Goal: Information Seeking & Learning: Learn about a topic

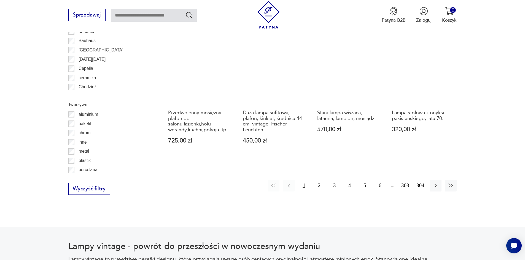
scroll to position [624, 0]
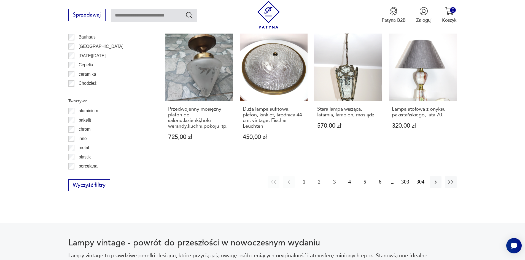
click at [318, 176] on button "2" at bounding box center [319, 182] width 12 height 12
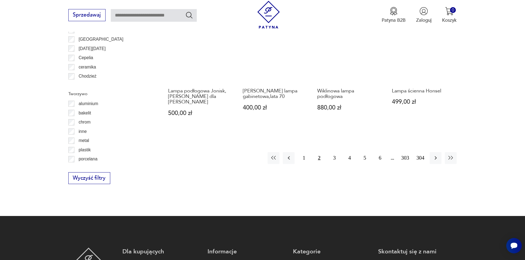
scroll to position [632, 0]
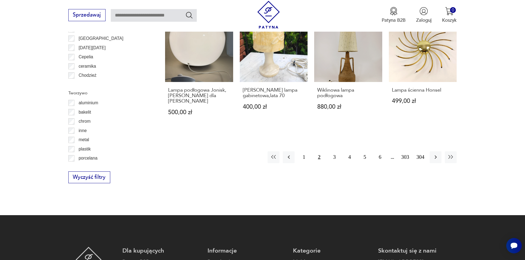
click at [327, 152] on div "1 2 3 4 5 6 303 304" at bounding box center [362, 158] width 189 height 12
click at [332, 152] on button "3" at bounding box center [335, 158] width 12 height 12
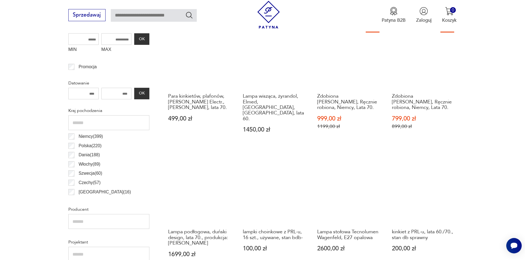
scroll to position [219, 0]
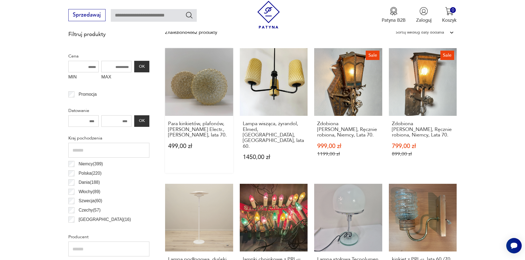
click at [216, 95] on link "Para kinkietów, plafonów, [PERSON_NAME] Electr., [PERSON_NAME], lata 70. 499,00…" at bounding box center [199, 110] width 68 height 125
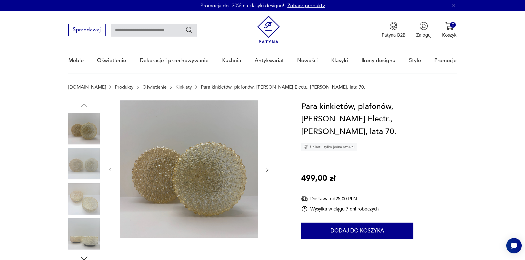
click at [265, 170] on icon "button" at bounding box center [268, 170] width 6 height 6
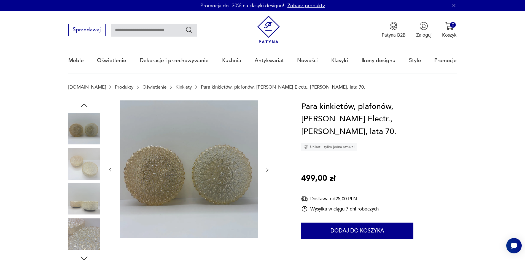
click at [265, 170] on icon "button" at bounding box center [268, 170] width 6 height 6
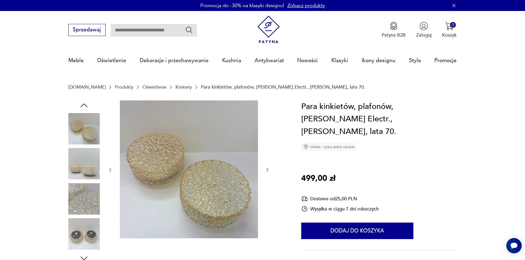
click at [265, 170] on icon "button" at bounding box center [268, 170] width 6 height 6
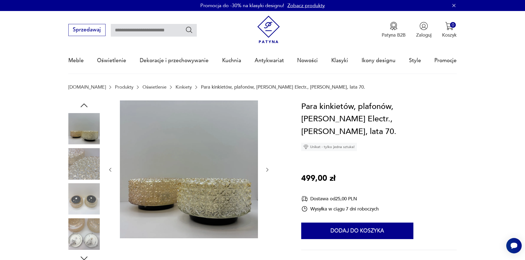
click at [265, 170] on icon "button" at bounding box center [268, 170] width 6 height 6
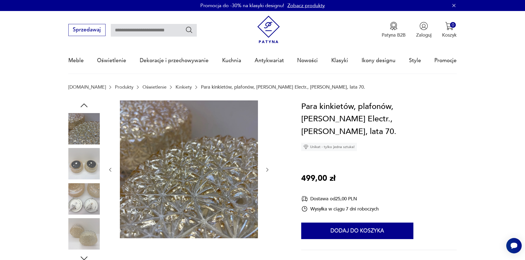
click at [265, 170] on icon "button" at bounding box center [268, 170] width 6 height 6
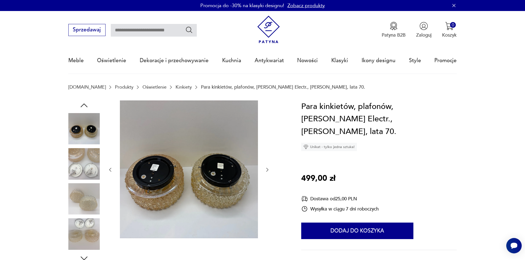
click at [265, 170] on icon "button" at bounding box center [268, 170] width 6 height 6
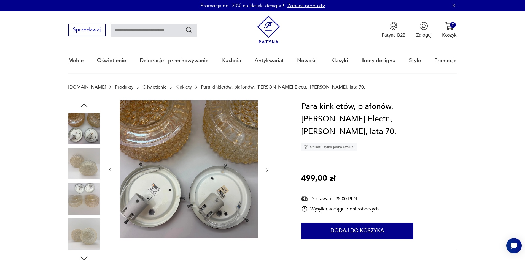
click at [265, 170] on icon "button" at bounding box center [268, 170] width 6 height 6
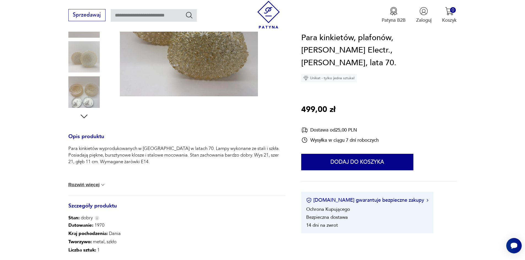
scroll to position [165, 0]
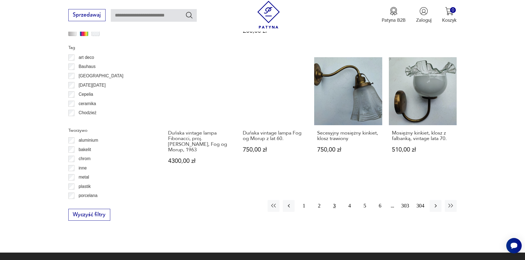
scroll to position [605, 0]
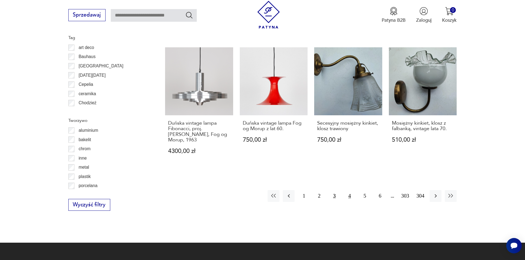
click at [350, 194] on button "4" at bounding box center [350, 196] width 12 height 12
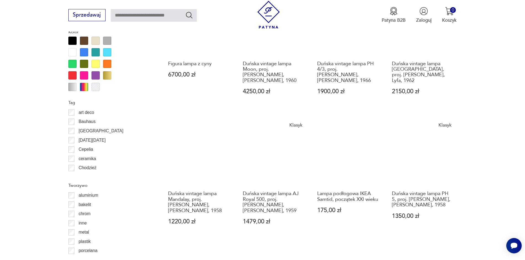
scroll to position [550, 0]
